Goal: Find specific page/section

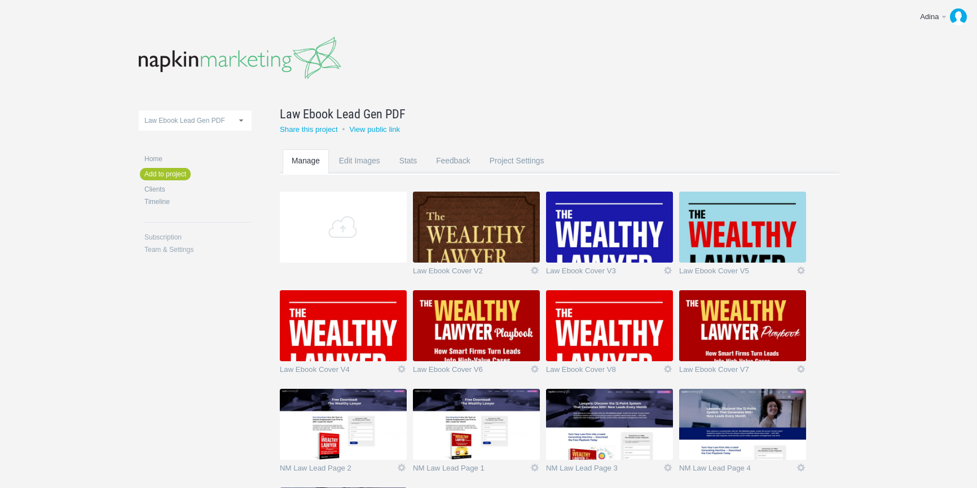
scroll to position [151, 0]
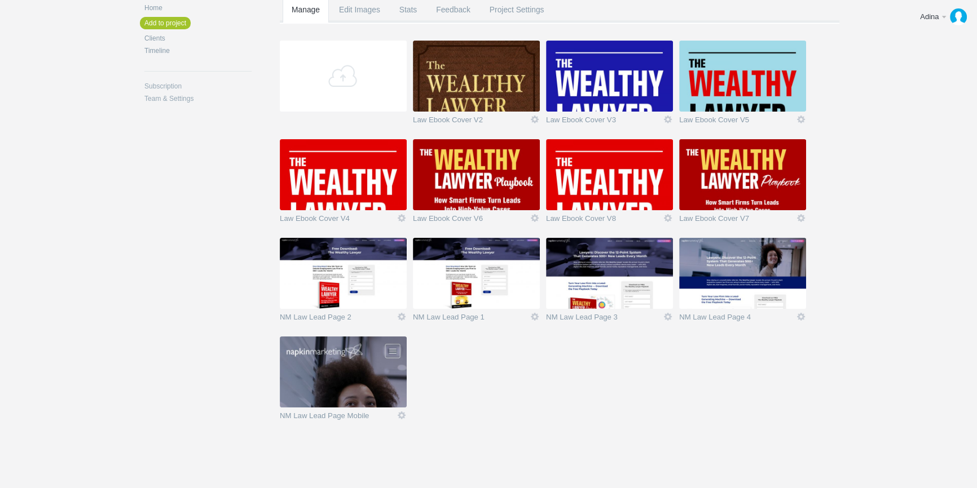
click at [767, 277] on img at bounding box center [742, 273] width 127 height 71
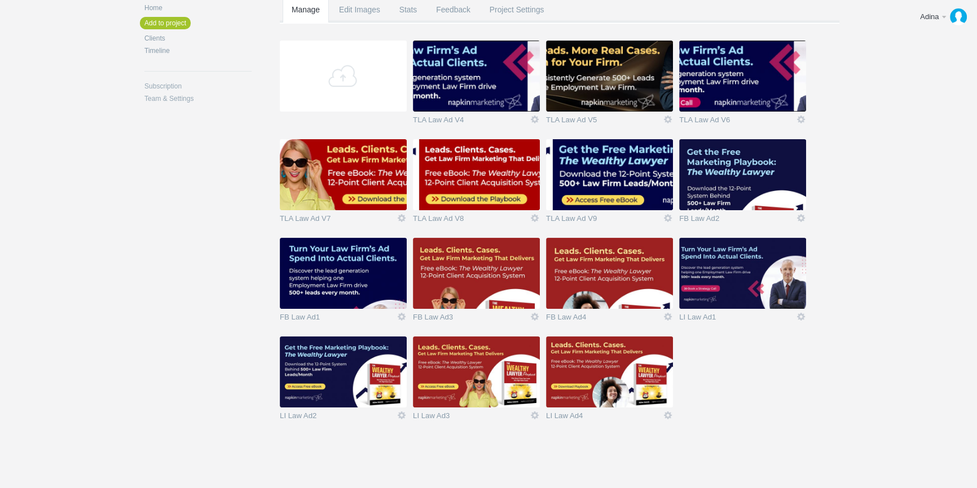
scroll to position [151, 0]
click at [730, 284] on img at bounding box center [742, 273] width 127 height 71
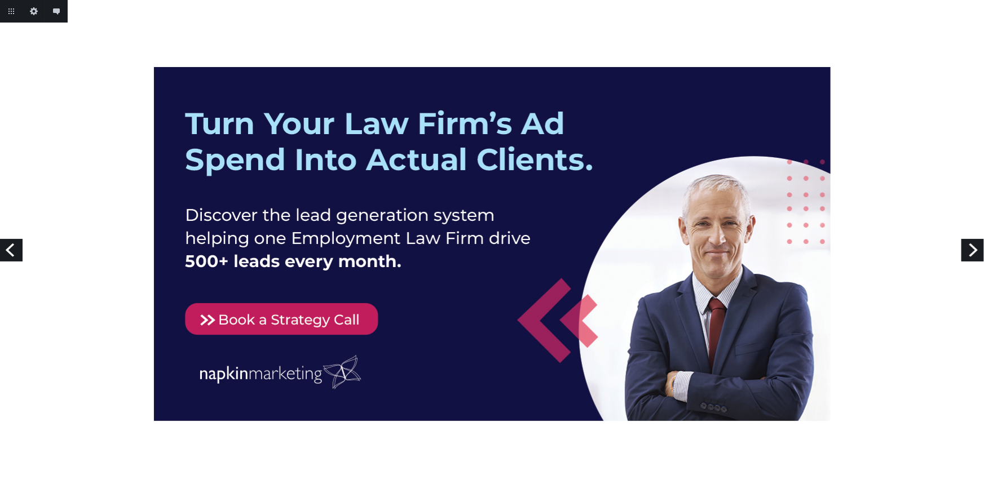
drag, startPoint x: 947, startPoint y: 0, endPoint x: 744, endPoint y: 47, distance: 208.9
click at [744, 47] on div at bounding box center [492, 244] width 984 height 488
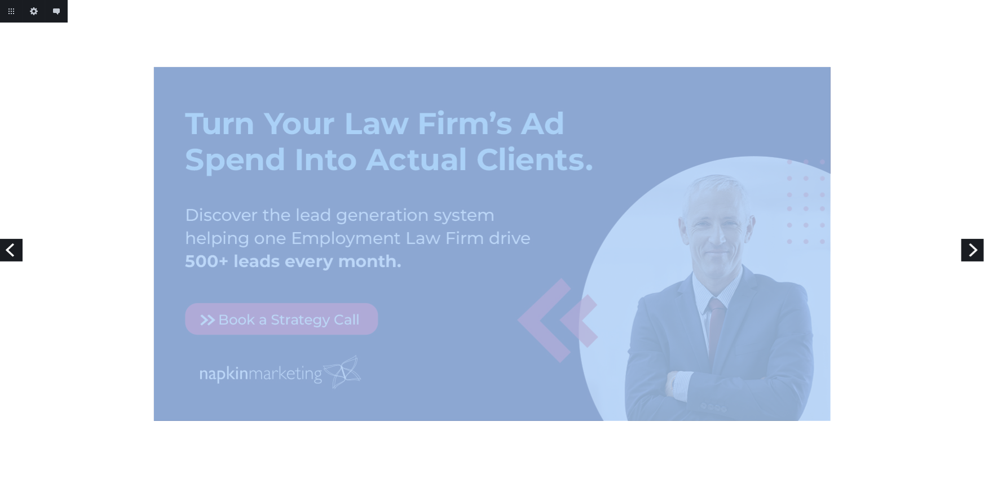
click at [744, 47] on div at bounding box center [492, 244] width 984 height 488
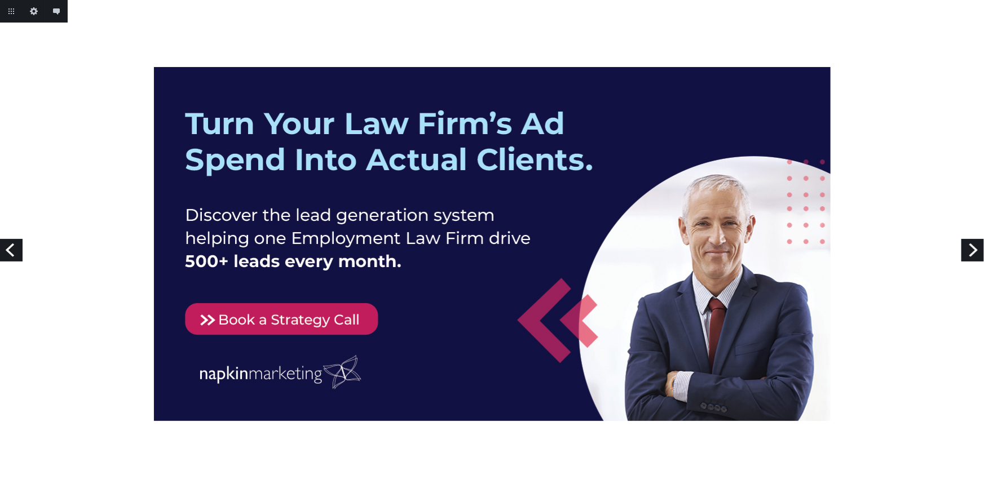
click at [886, 79] on div at bounding box center [492, 244] width 984 height 354
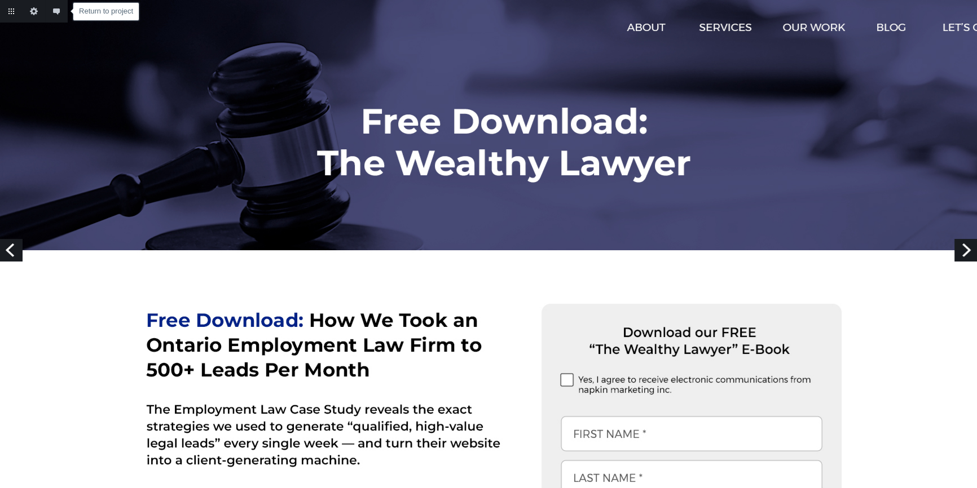
click at [7, 11] on link "Return to project" at bounding box center [11, 11] width 23 height 23
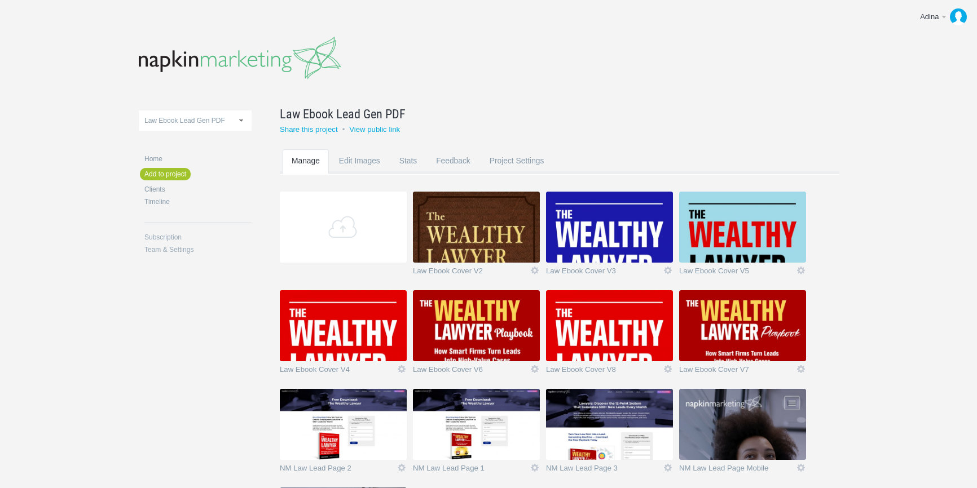
scroll to position [151, 0]
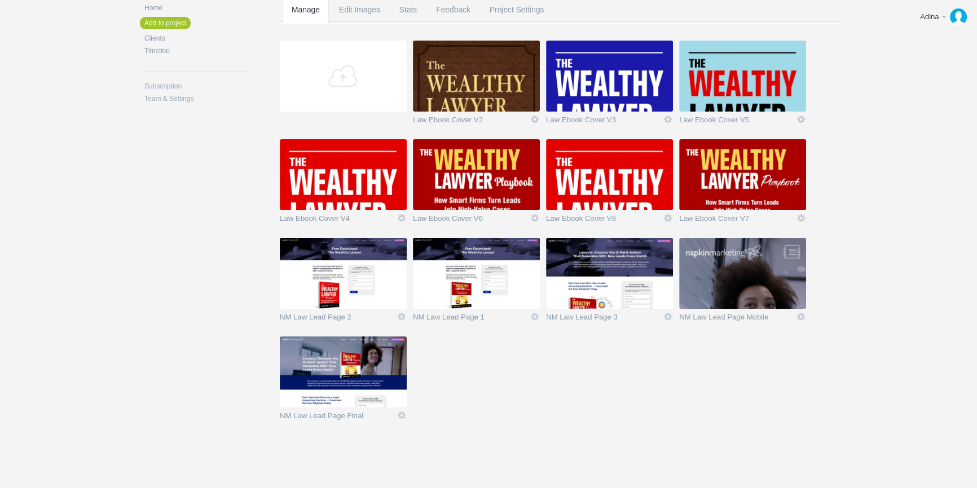
click at [359, 365] on img at bounding box center [343, 372] width 127 height 71
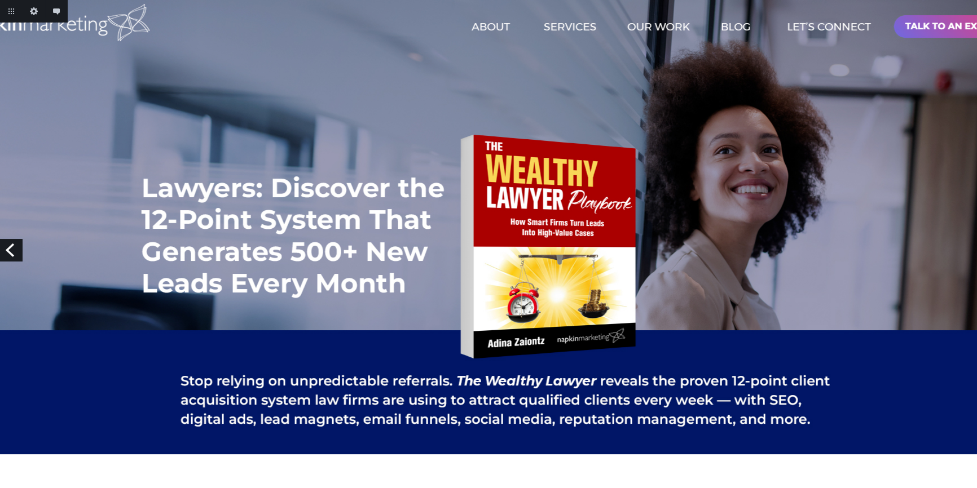
click at [14, 253] on link "Previous" at bounding box center [11, 250] width 23 height 23
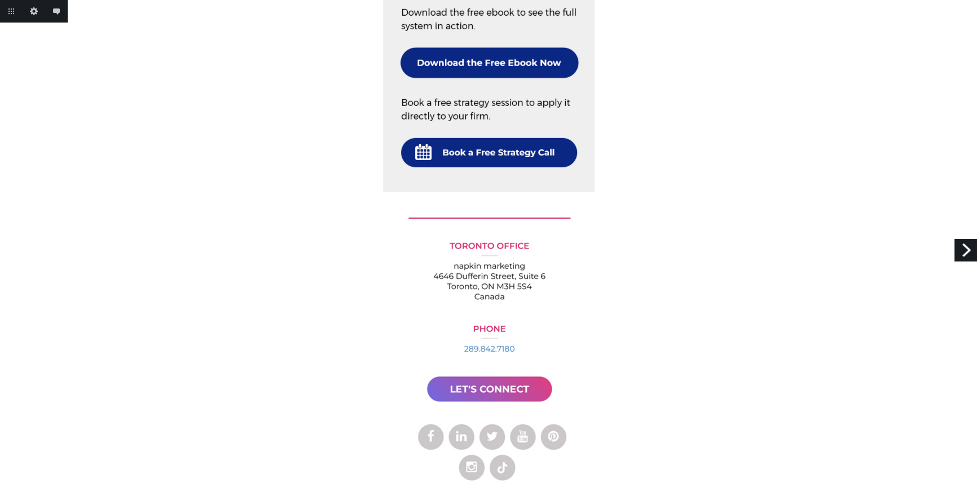
scroll to position [4049, 0]
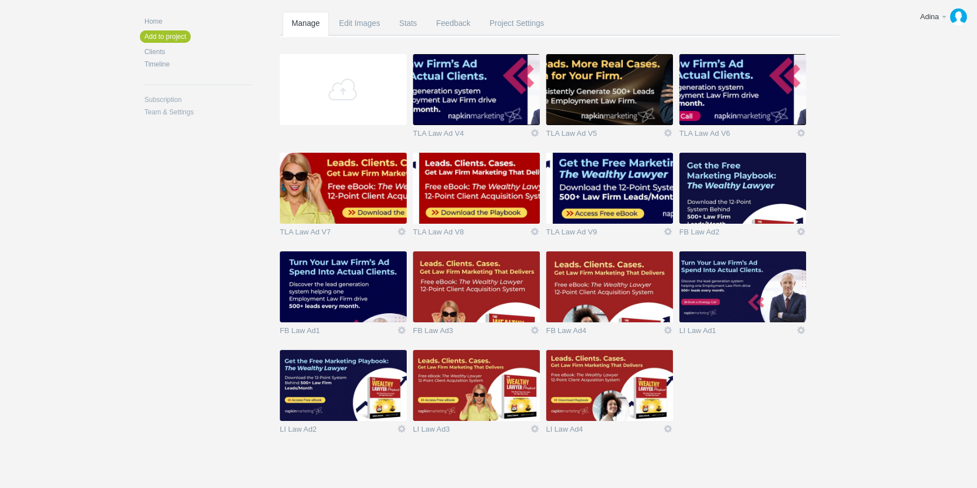
scroll to position [151, 0]
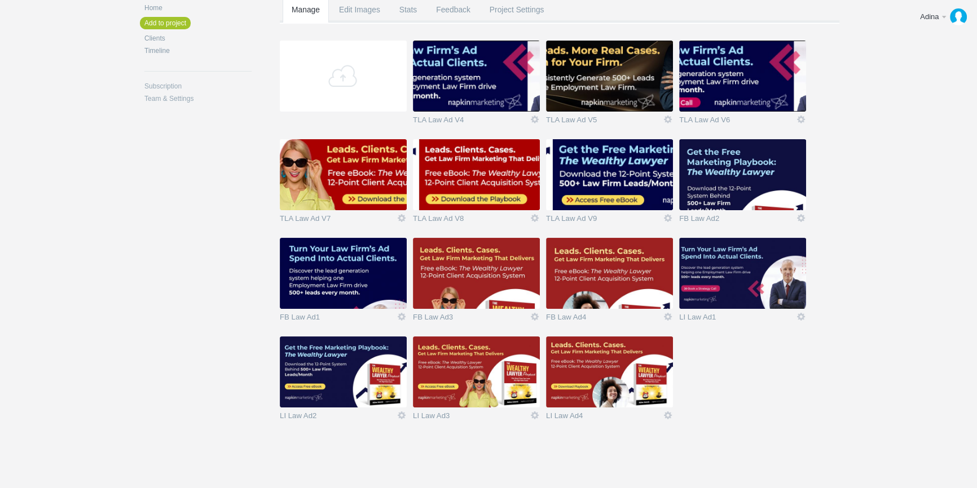
click at [756, 259] on img at bounding box center [742, 273] width 127 height 71
